Goal: Transaction & Acquisition: Book appointment/travel/reservation

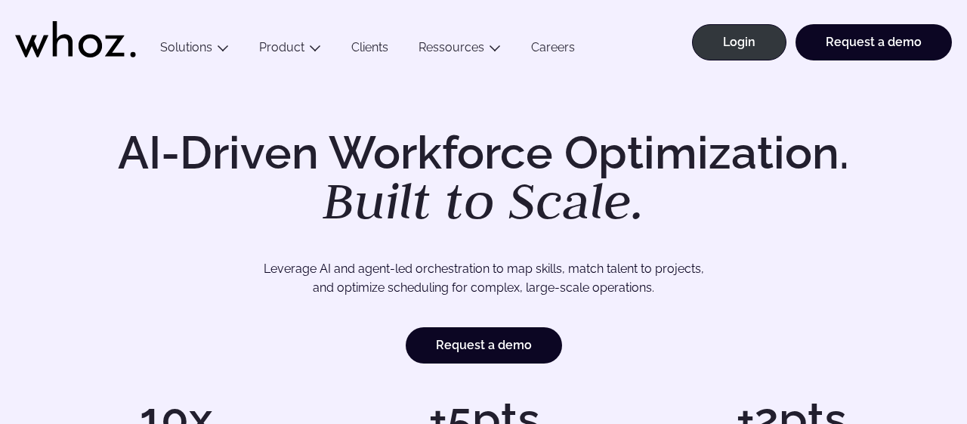
click at [364, 45] on link "Clients" at bounding box center [369, 50] width 67 height 20
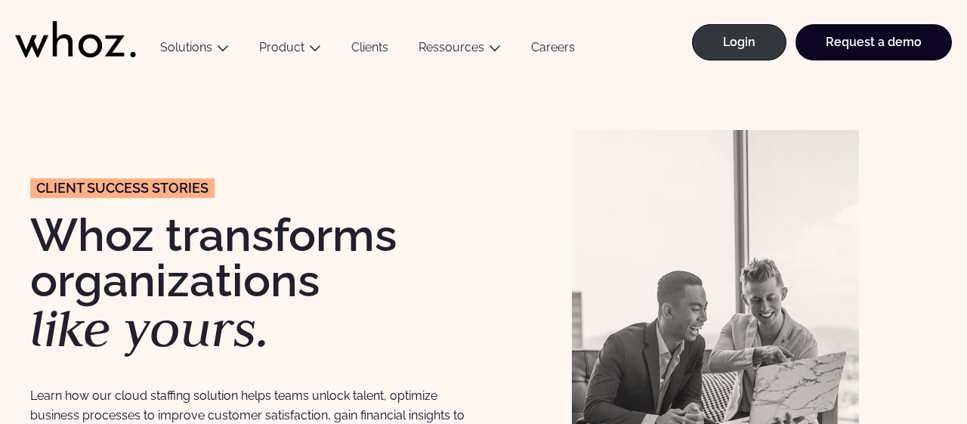
click at [546, 45] on link "Careers" at bounding box center [553, 50] width 74 height 20
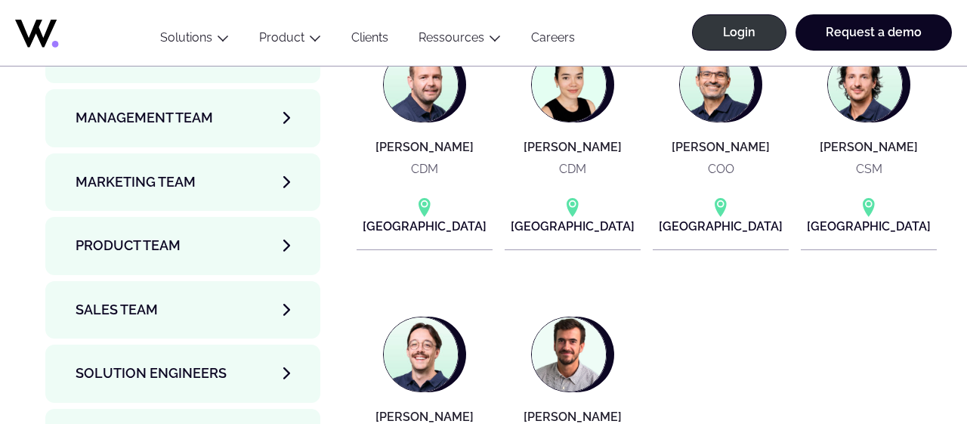
scroll to position [5227, 0]
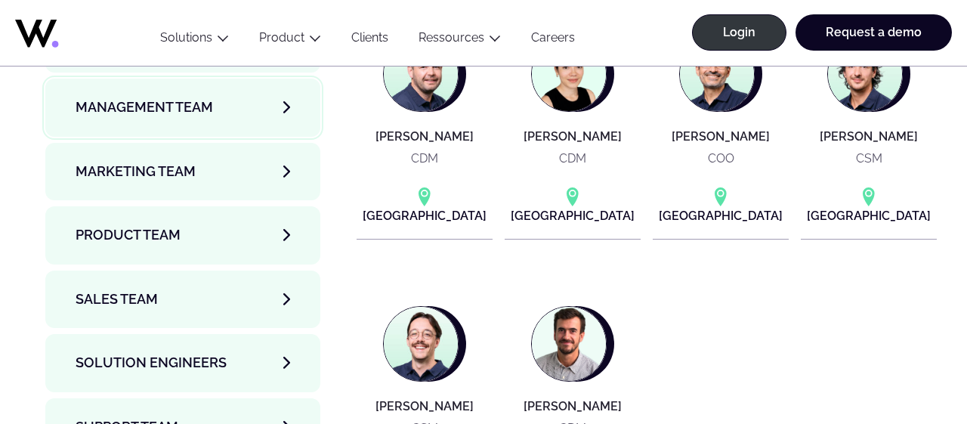
click at [246, 79] on link "Management Team" at bounding box center [182, 107] width 275 height 57
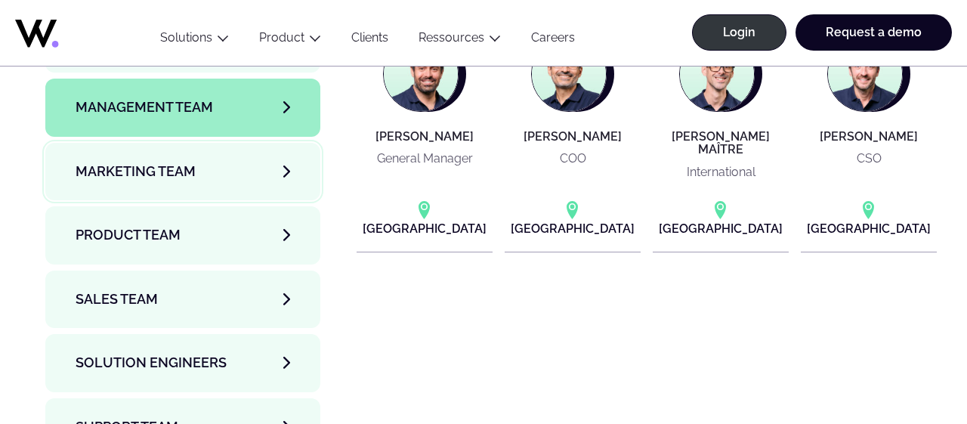
click at [238, 143] on link "Marketing Team" at bounding box center [182, 171] width 275 height 57
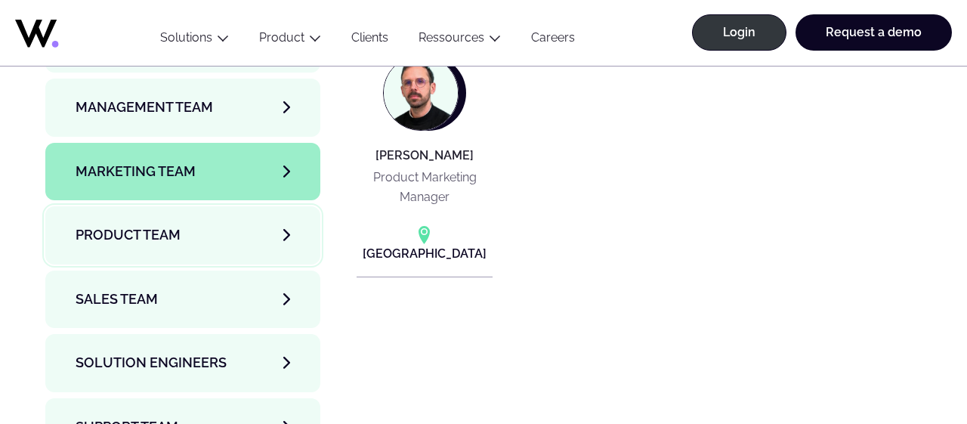
click at [224, 206] on link "Product team" at bounding box center [182, 234] width 275 height 57
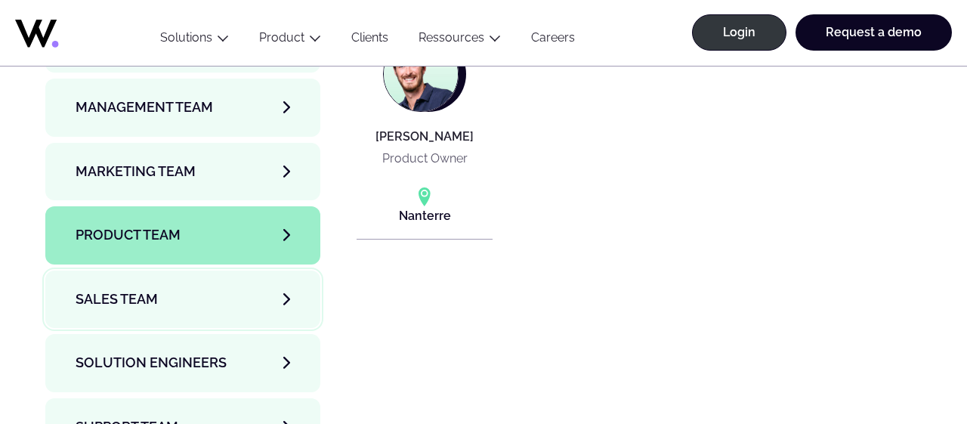
click at [214, 271] on link "Sales team" at bounding box center [182, 299] width 275 height 57
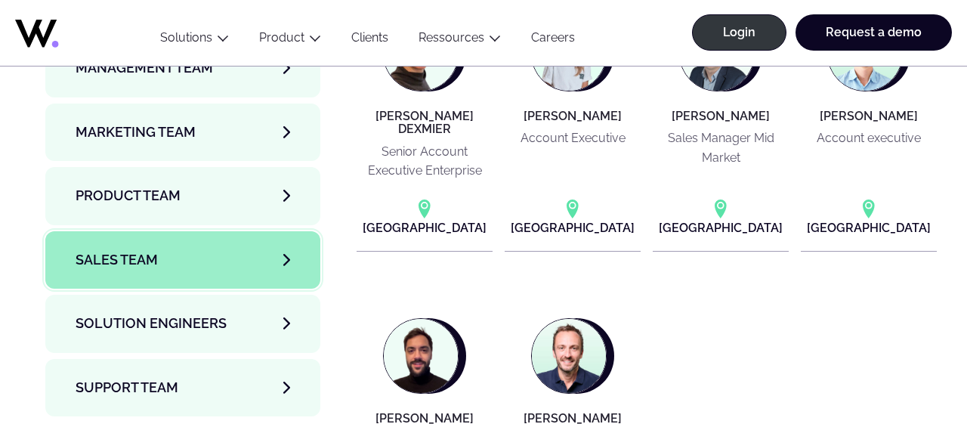
scroll to position [5384, 0]
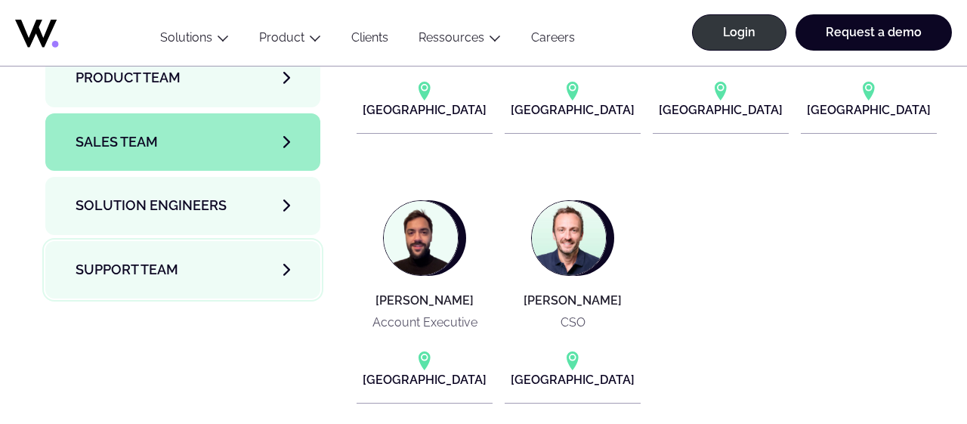
click at [221, 241] on link "Support team" at bounding box center [182, 269] width 275 height 57
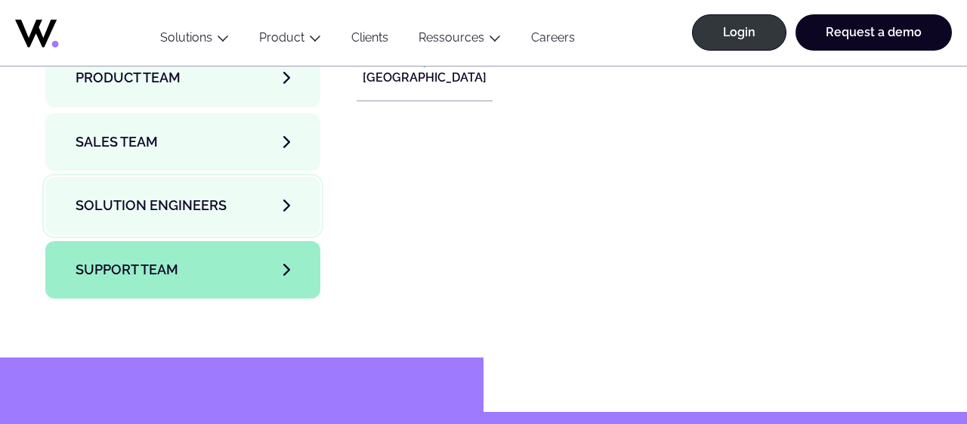
click at [255, 177] on link "Solution Engineers" at bounding box center [182, 205] width 275 height 57
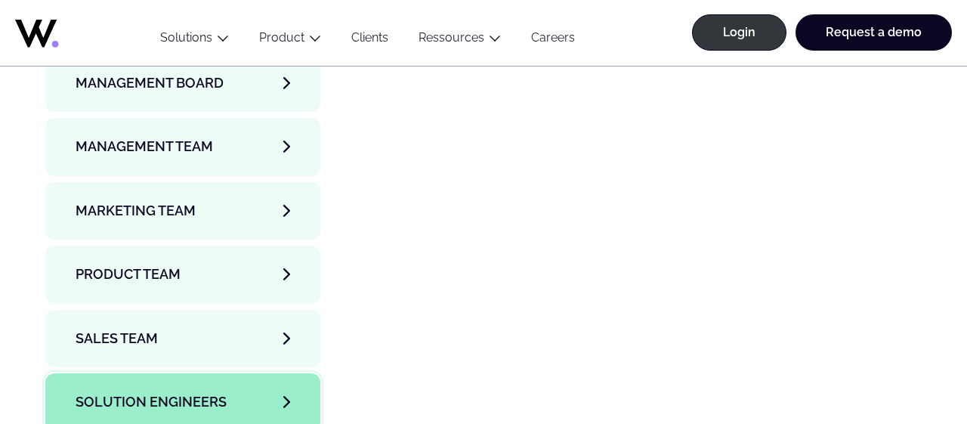
scroll to position [5227, 0]
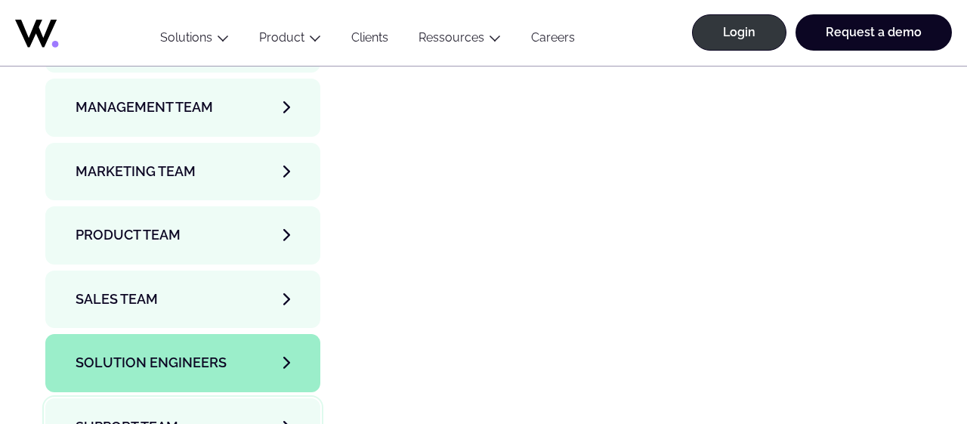
click at [164, 416] on span "Support team" at bounding box center [127, 426] width 103 height 21
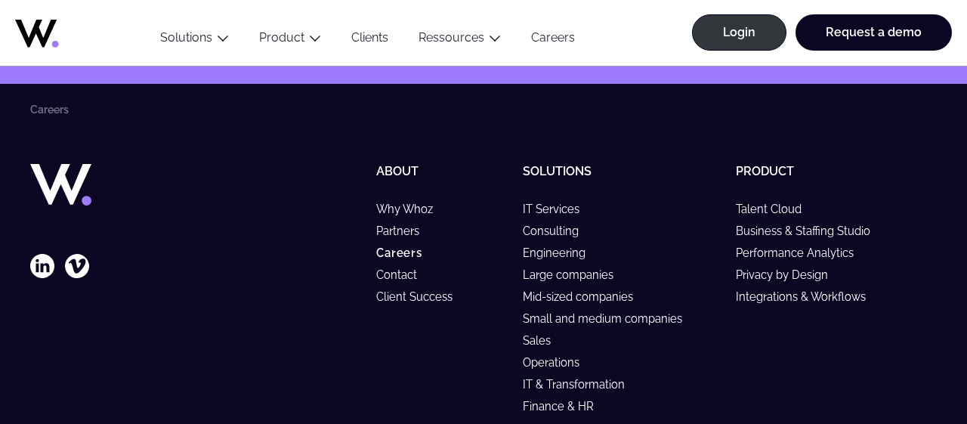
scroll to position [6013, 0]
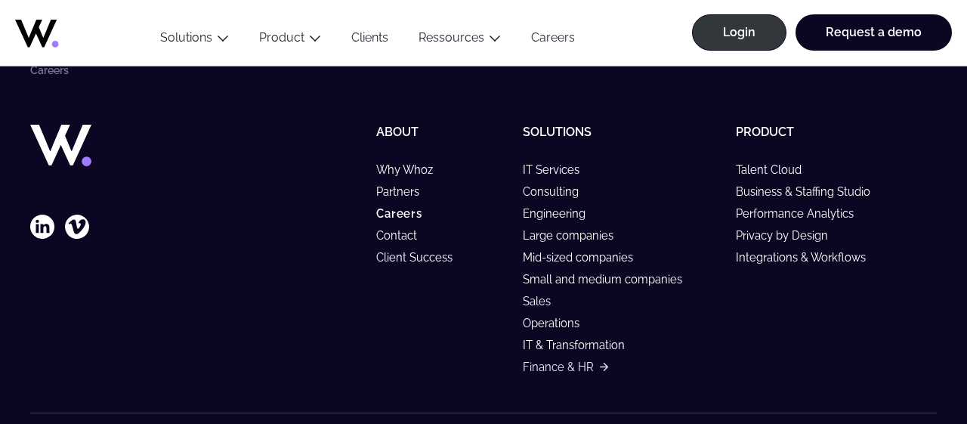
click at [553, 361] on link "Finance & HR" at bounding box center [565, 367] width 85 height 13
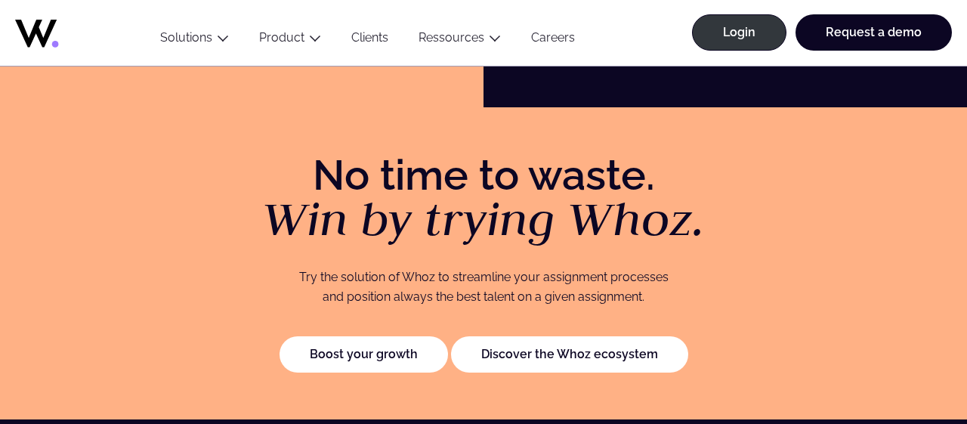
scroll to position [2908, 0]
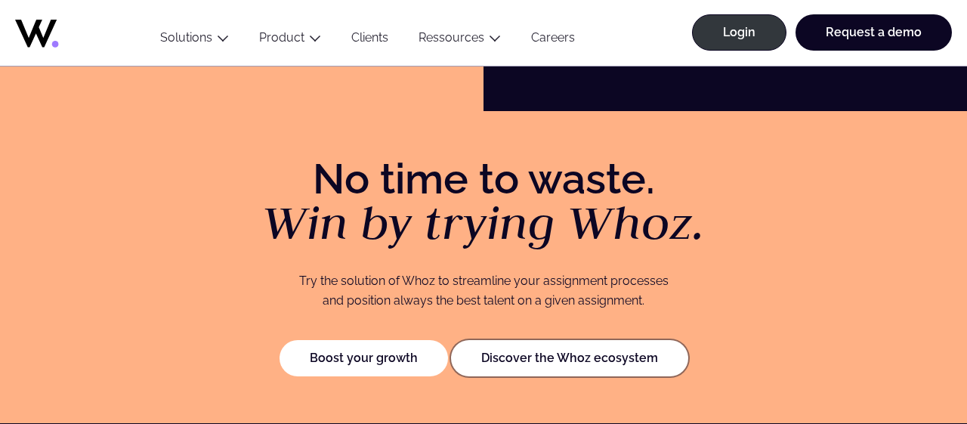
click at [545, 353] on link "Discover the Whoz ecosystem" at bounding box center [569, 358] width 237 height 36
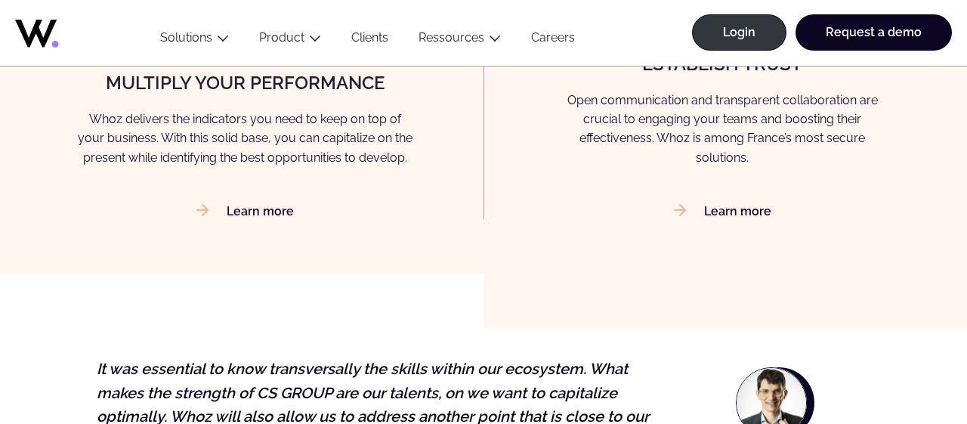
scroll to position [1729, 0]
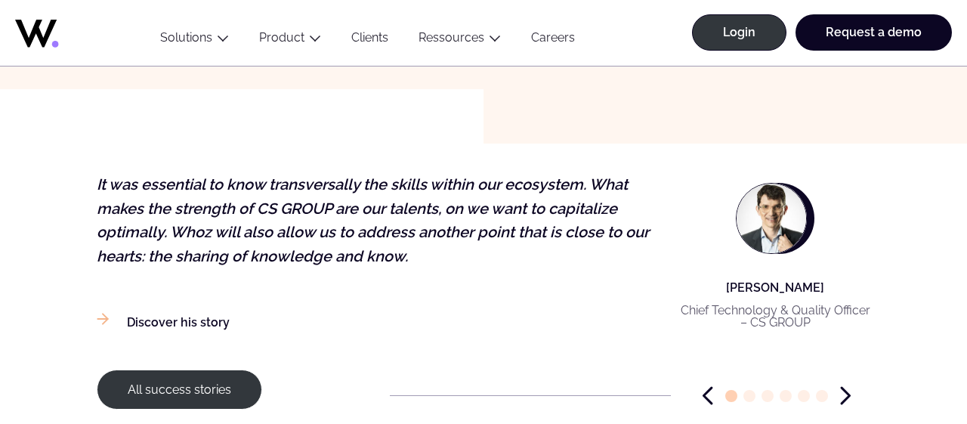
click at [846, 392] on icon "Next slide" at bounding box center [846, 396] width 8 height 16
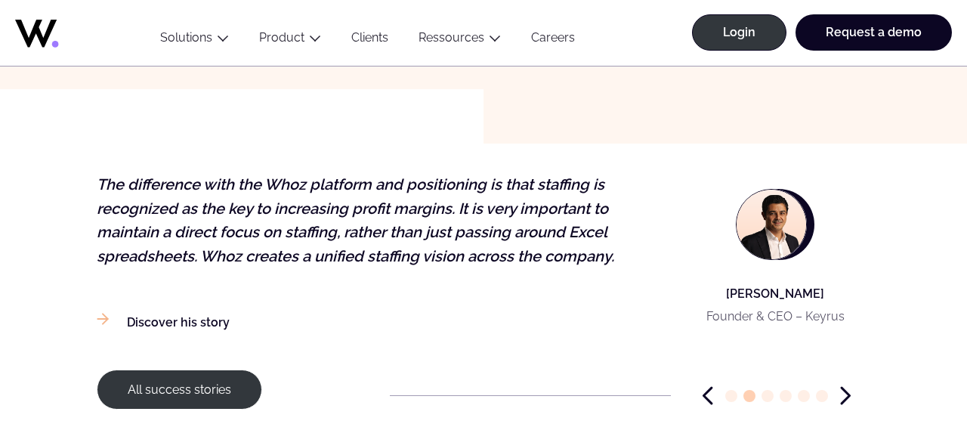
click at [611, 259] on p "The difference with the Whoz platform and positioning is that staffing is recog…" at bounding box center [382, 220] width 571 height 95
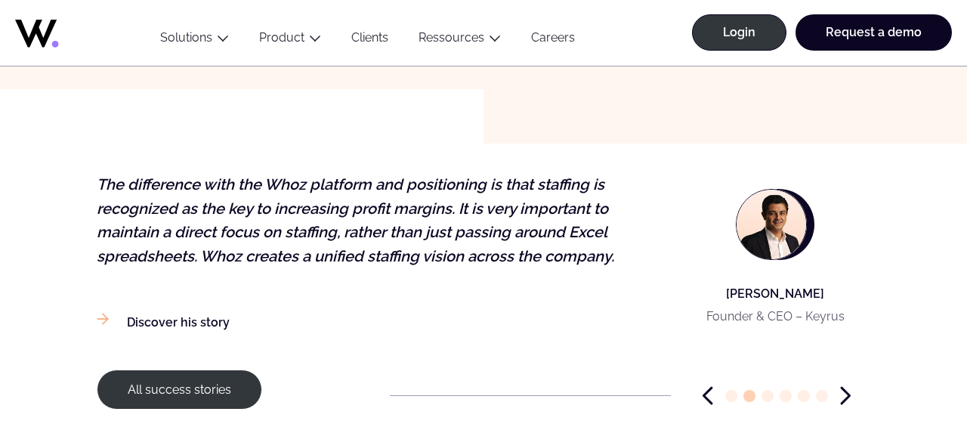
click at [611, 259] on p "The difference with the Whoz platform and positioning is that staffing is recog…" at bounding box center [382, 220] width 571 height 95
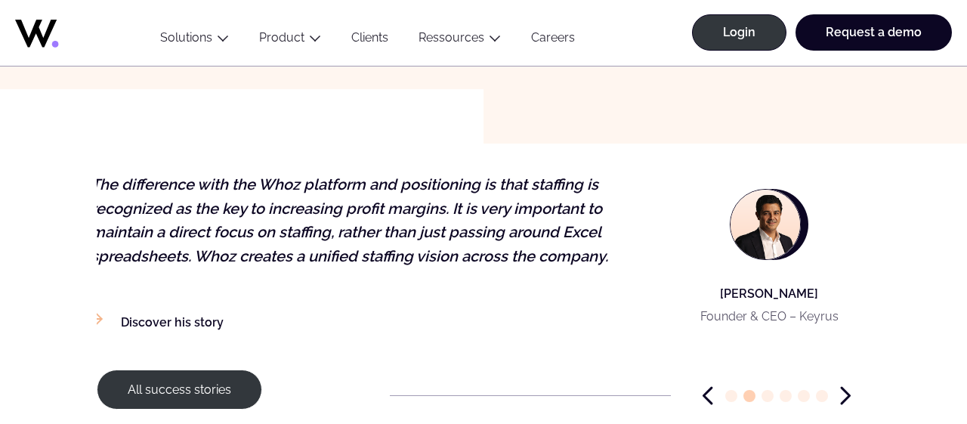
click at [607, 258] on p "The difference with the Whoz platform and positioning is that staffing is recog…" at bounding box center [376, 220] width 571 height 95
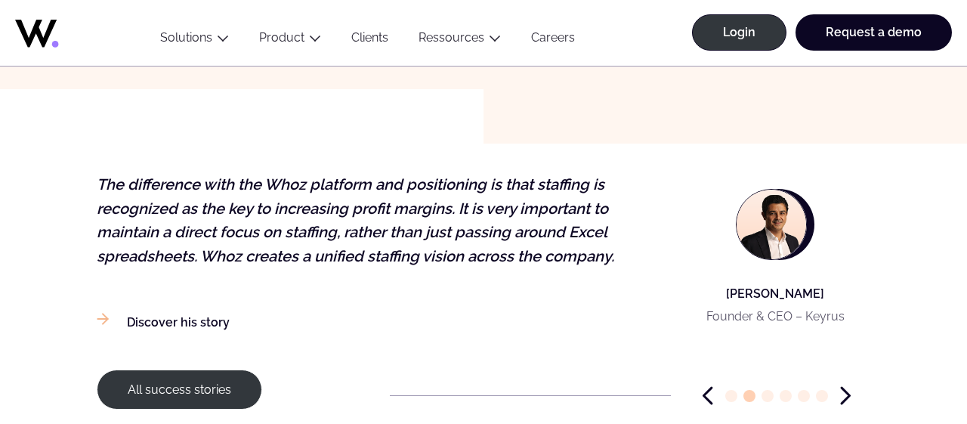
click at [766, 401] on span "Go to slide 3" at bounding box center [768, 396] width 12 height 12
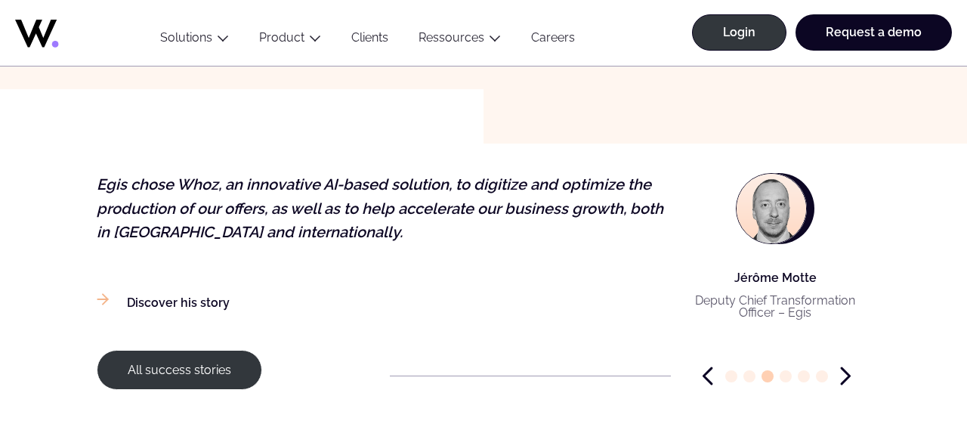
click at [766, 401] on div "All success stories" at bounding box center [484, 376] width 774 height 52
click at [859, 42] on link "Request a demo" at bounding box center [874, 32] width 156 height 36
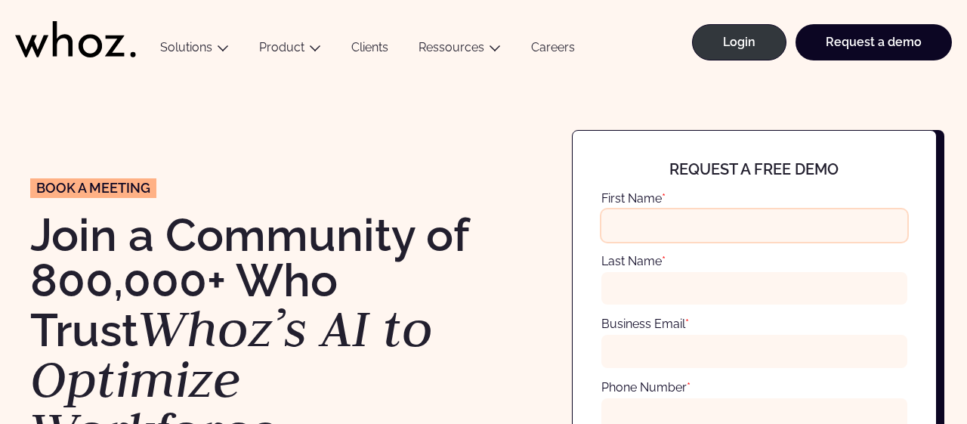
click at [748, 217] on input "First Name *" at bounding box center [755, 225] width 306 height 33
type input "********"
type input "**********"
type input "*"
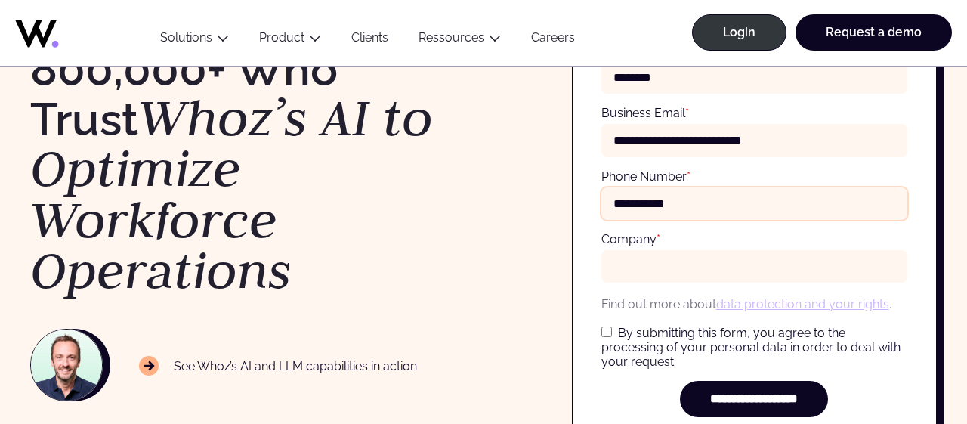
scroll to position [212, 0]
click at [748, 217] on input "**********" at bounding box center [755, 203] width 306 height 33
type input "**********"
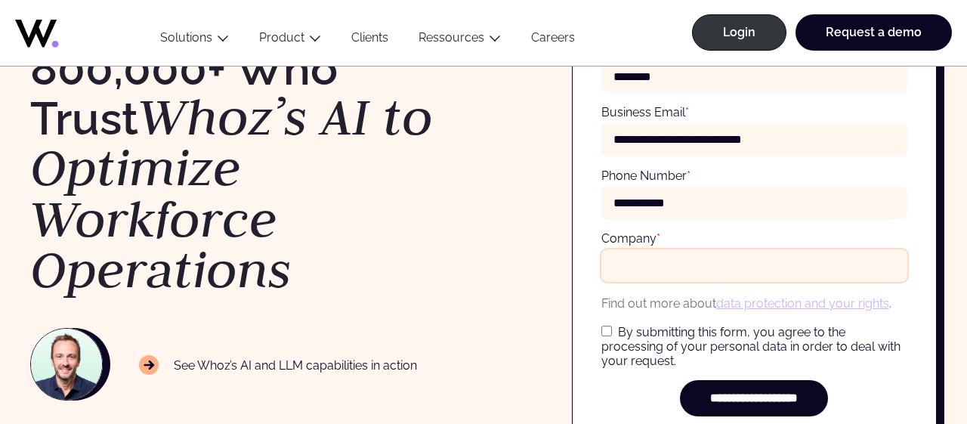
click at [732, 266] on input "Company *" at bounding box center [755, 265] width 306 height 33
type input "**********"
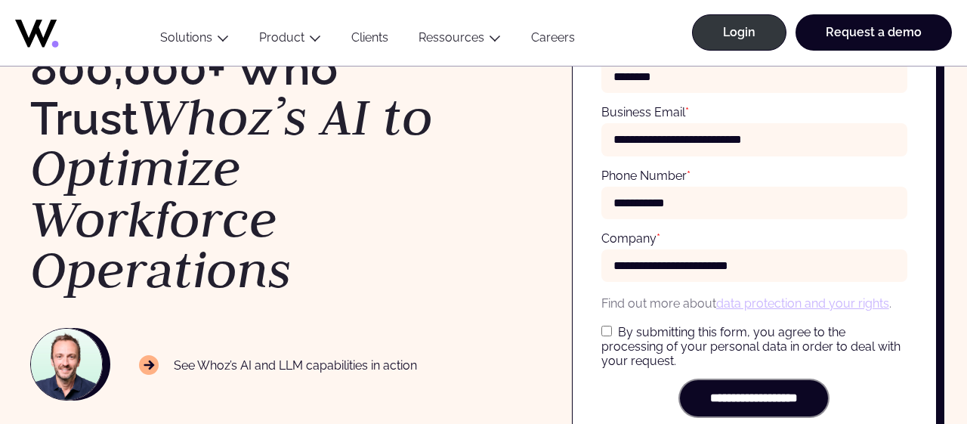
click at [731, 407] on input "**********" at bounding box center [754, 398] width 148 height 36
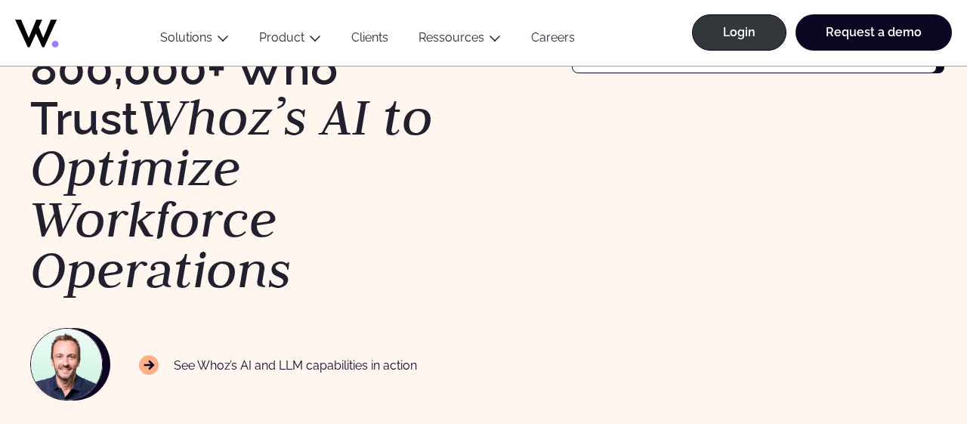
click at [152, 361] on icon at bounding box center [149, 365] width 20 height 20
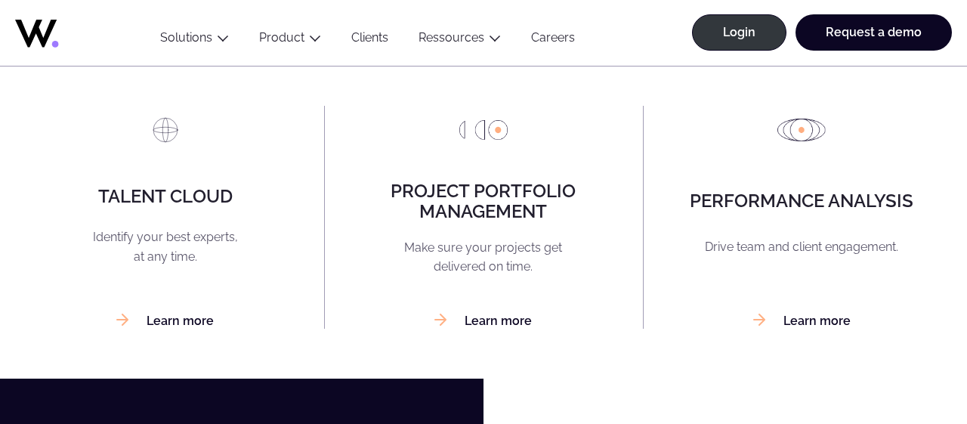
scroll to position [1297, 0]
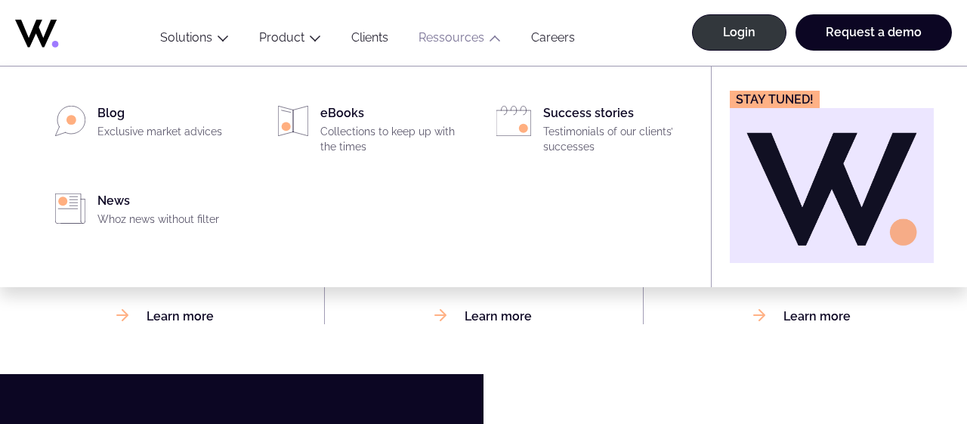
click at [423, 40] on link "Ressources" at bounding box center [452, 37] width 66 height 14
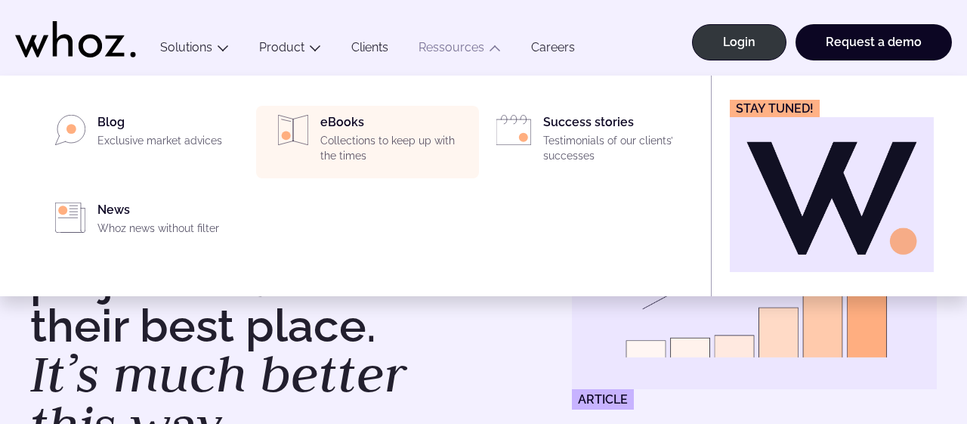
click at [341, 150] on p "Collections to keep up with the times" at bounding box center [395, 148] width 150 height 29
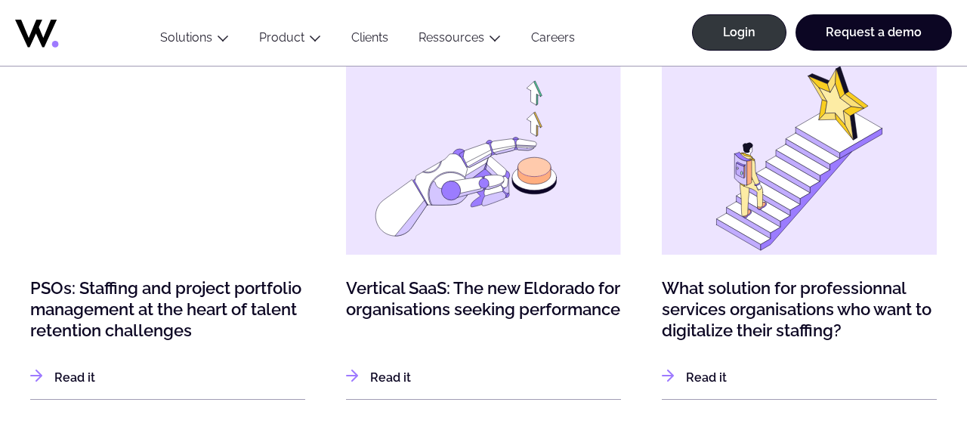
scroll to position [747, 0]
